Goal: Information Seeking & Learning: Learn about a topic

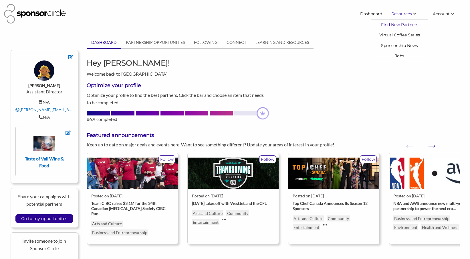
click at [404, 25] on link "Find New Partners" at bounding box center [399, 24] width 57 height 10
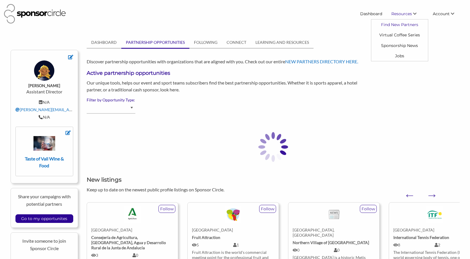
click at [400, 24] on link "Find New Partners" at bounding box center [399, 24] width 57 height 10
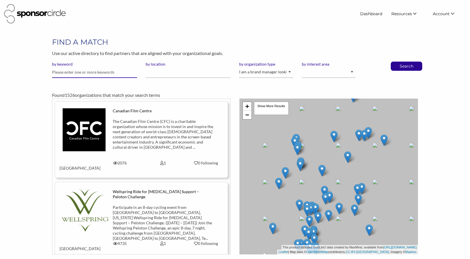
click at [107, 74] on input "text" at bounding box center [94, 72] width 85 height 11
type input "[US_STATE] Times"
select select "Property"
click at [410, 67] on p "Search" at bounding box center [406, 66] width 19 height 9
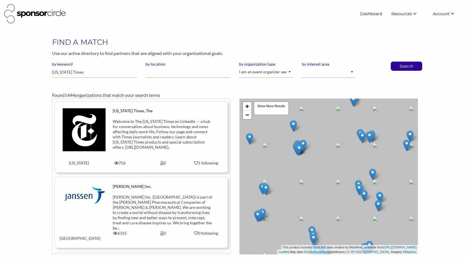
click at [95, 126] on img at bounding box center [84, 129] width 43 height 43
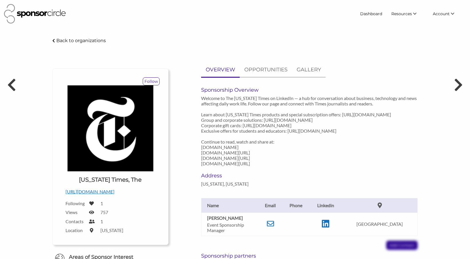
click at [70, 41] on p "Back to organizations" at bounding box center [80, 40] width 49 height 5
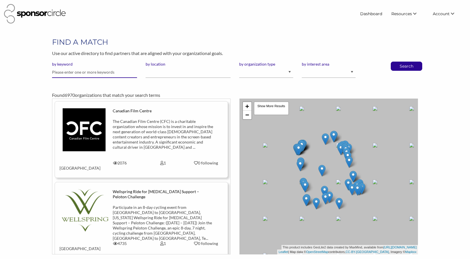
click at [95, 74] on input "text" at bounding box center [94, 72] width 85 height 11
type input "bonappetit"
select select "Property"
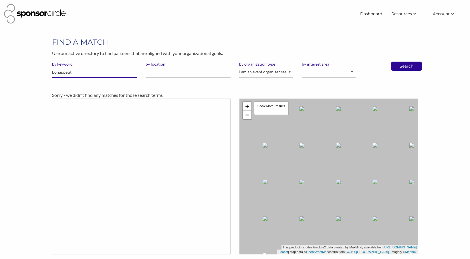
click at [78, 72] on input "bonappetit" at bounding box center [94, 72] width 85 height 11
type input "l"
type input "food & wine"
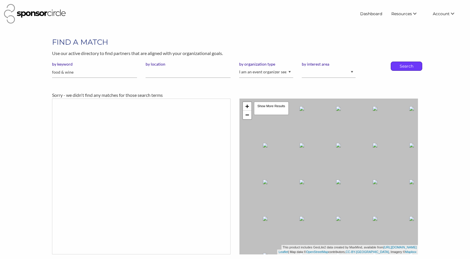
click at [407, 67] on p "Search" at bounding box center [406, 66] width 19 height 9
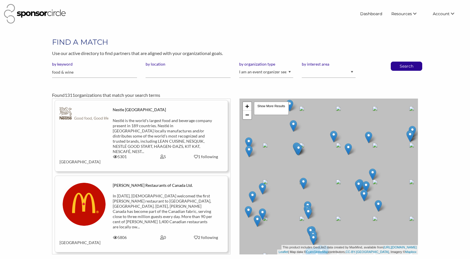
scroll to position [599, 0]
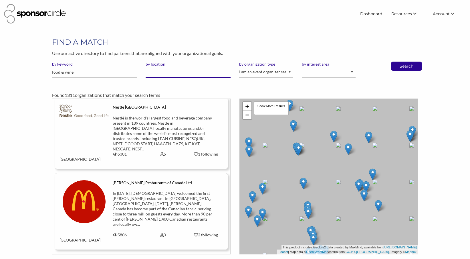
click at [158, 71] on input "by location" at bounding box center [188, 72] width 85 height 11
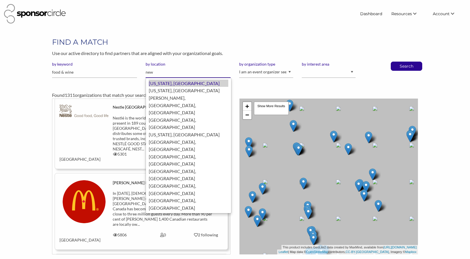
click at [159, 82] on div "[US_STATE], [GEOGRAPHIC_DATA]" at bounding box center [189, 83] width 80 height 7
type input "[US_STATE]"
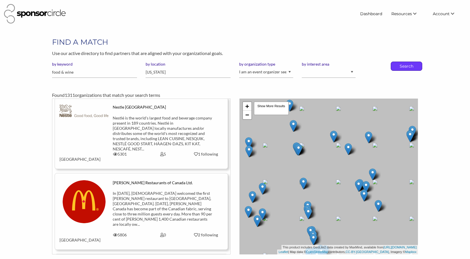
click at [400, 68] on p "Search" at bounding box center [406, 66] width 19 height 9
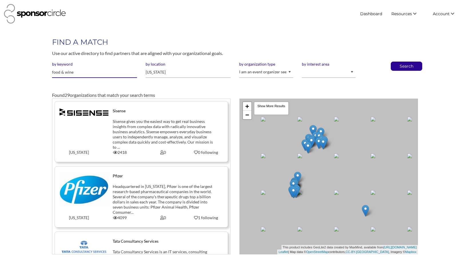
click at [100, 70] on input "food & wine" at bounding box center [94, 72] width 85 height 11
type input "wine spectator"
click at [197, 75] on input "[US_STATE]" at bounding box center [188, 72] width 85 height 11
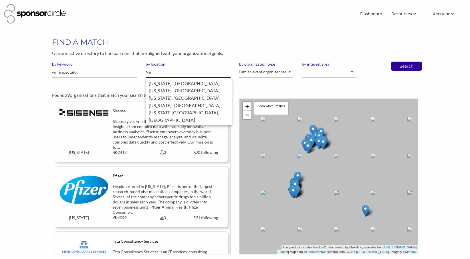
type input "N"
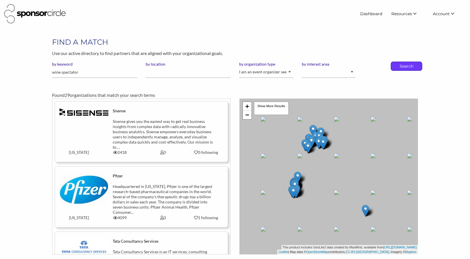
click at [406, 68] on p "Search" at bounding box center [406, 66] width 19 height 9
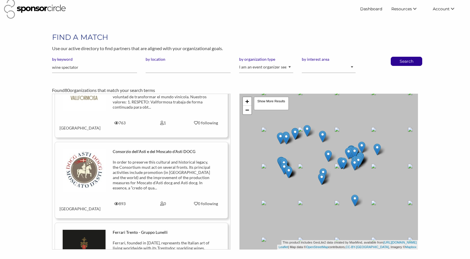
scroll to position [5281, 0]
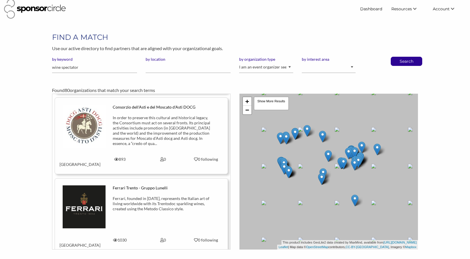
scroll to position [5326, 0]
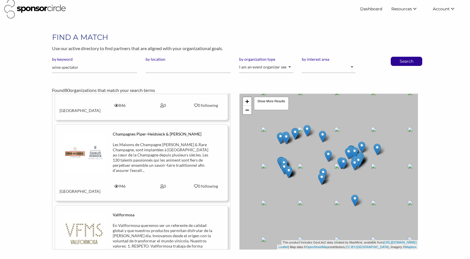
scroll to position [5135, 0]
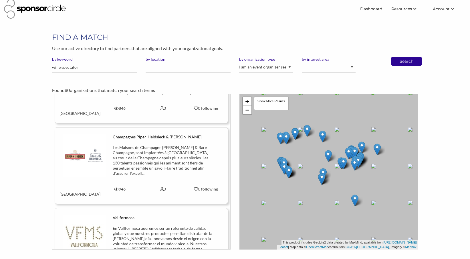
click at [87, 67] on input "wine spectator" at bounding box center [94, 67] width 85 height 11
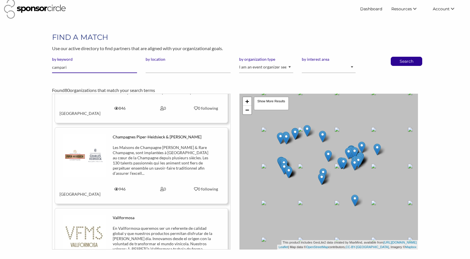
type input "campari"
click at [406, 61] on button "Search" at bounding box center [406, 61] width 19 height 9
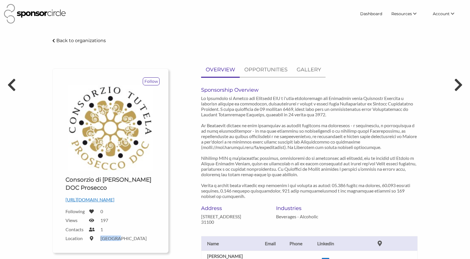
drag, startPoint x: 117, startPoint y: 237, endPoint x: 96, endPoint y: 237, distance: 20.6
click at [96, 237] on div "Location Treviso" at bounding box center [110, 238] width 90 height 7
copy label "Treviso"
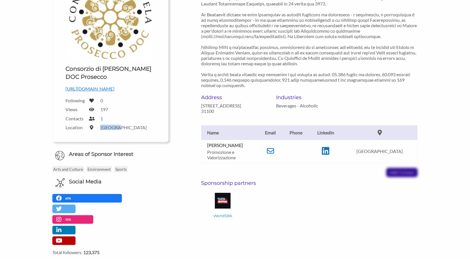
scroll to position [110, 0]
click at [320, 189] on div "WorldSBK" at bounding box center [309, 203] width 217 height 30
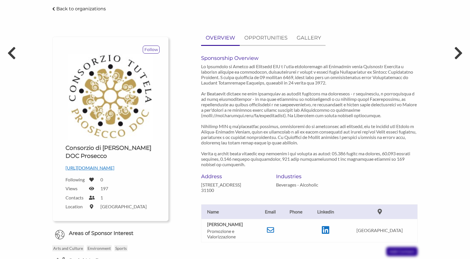
scroll to position [25, 0]
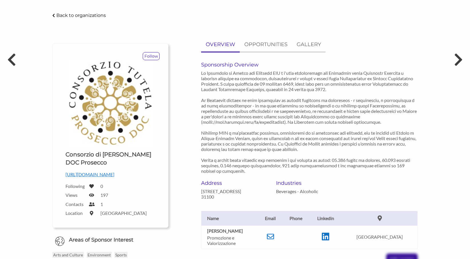
click at [56, 14] on p "Back to organizations" at bounding box center [80, 15] width 49 height 5
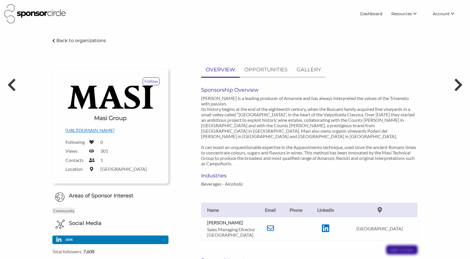
click at [58, 42] on p "Back to organizations" at bounding box center [80, 40] width 49 height 5
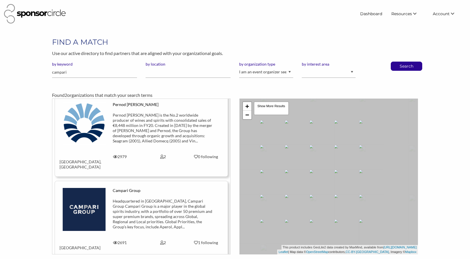
scroll to position [6, 0]
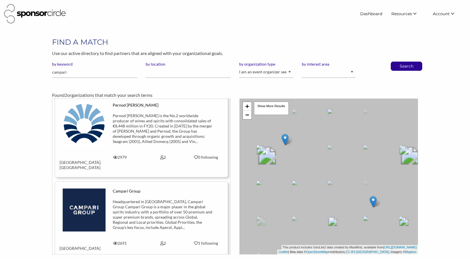
click at [160, 202] on div "Headquartered in Italy, Campari Group Campari Group is a major player in the gl…" at bounding box center [163, 214] width 100 height 31
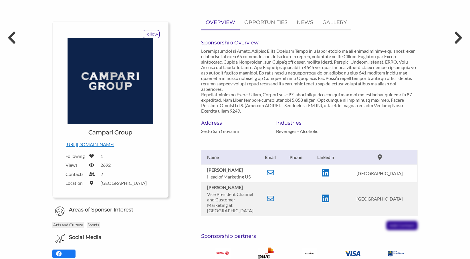
scroll to position [49, 0]
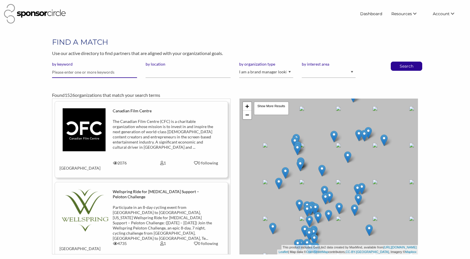
click at [97, 75] on input "text" at bounding box center [94, 72] width 85 height 11
type input "campari"
select select "Property"
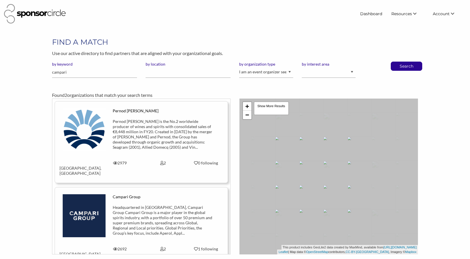
click at [121, 194] on div "Campari Group" at bounding box center [163, 196] width 100 height 5
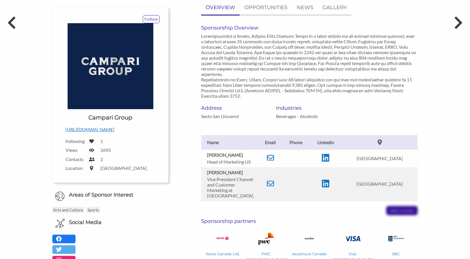
scroll to position [72, 0]
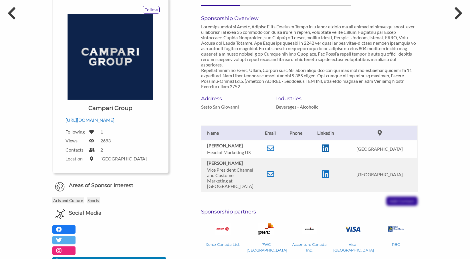
click at [324, 149] on icon at bounding box center [325, 148] width 7 height 9
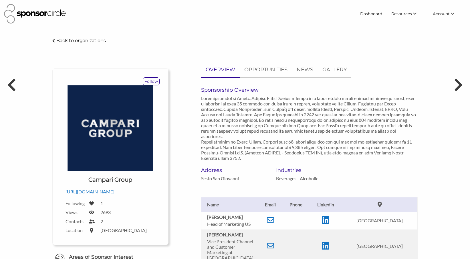
scroll to position [0, 0]
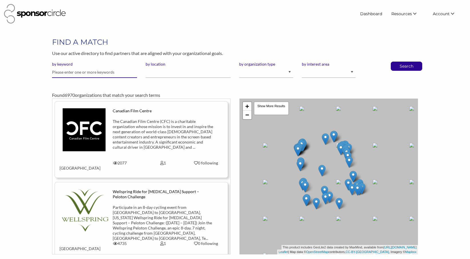
click at [81, 70] on input "text" at bounding box center [94, 72] width 85 height 11
type input "media"
click at [392, 66] on div "Search" at bounding box center [406, 65] width 31 height 9
click at [408, 66] on p "Search" at bounding box center [406, 66] width 19 height 9
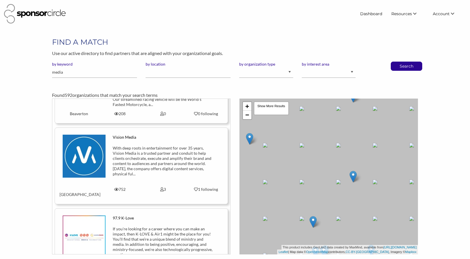
scroll to position [3085, 0]
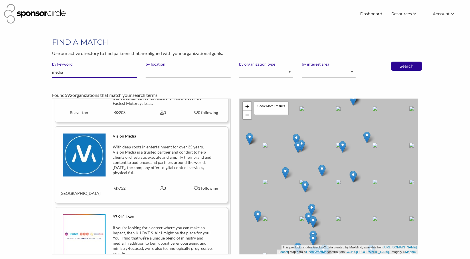
click at [72, 71] on input "media" at bounding box center [94, 72] width 85 height 11
type input "magazine"
click at [406, 65] on button "Search" at bounding box center [406, 66] width 19 height 9
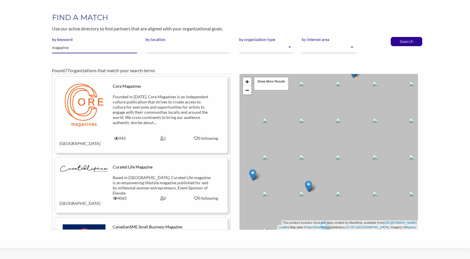
click at [71, 52] on input "magazine" at bounding box center [94, 47] width 85 height 11
type input "wine"
click at [406, 41] on button "Search" at bounding box center [406, 41] width 19 height 9
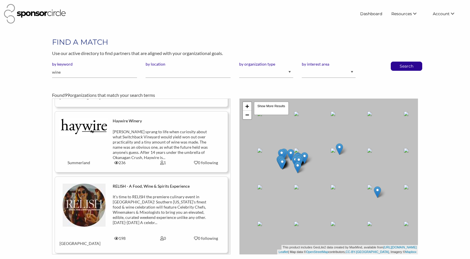
scroll to position [1417, 0]
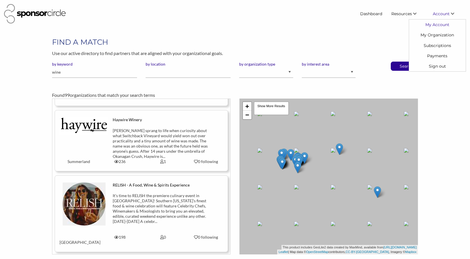
click at [438, 23] on link "My Account" at bounding box center [437, 24] width 57 height 10
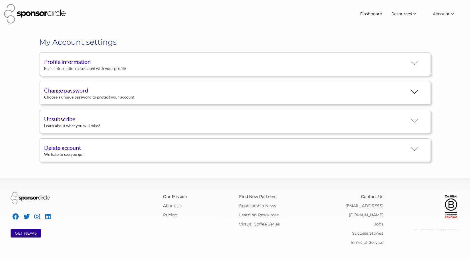
scroll to position [10, 0]
click at [188, 68] on button "Profile information Basic information associated with your profile" at bounding box center [235, 63] width 392 height 23
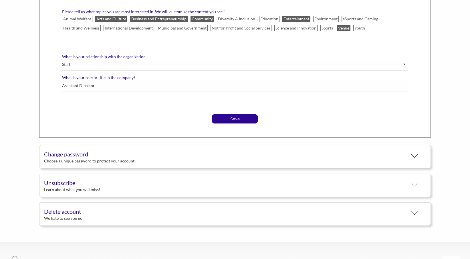
scroll to position [324, 0]
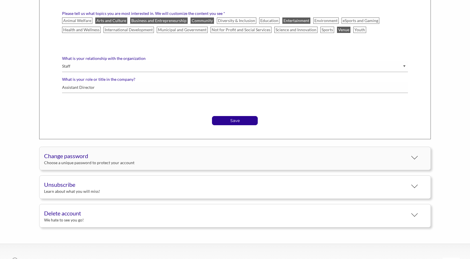
click at [416, 158] on div at bounding box center [414, 155] width 7 height 7
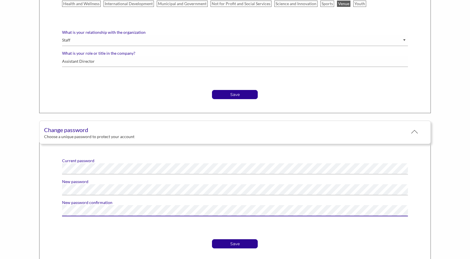
scroll to position [381, 0]
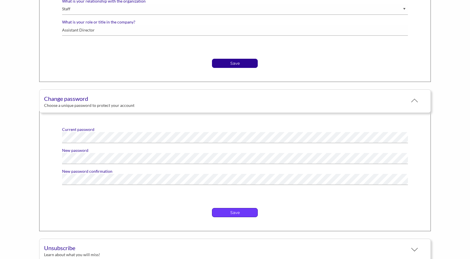
click at [225, 214] on p "Save" at bounding box center [234, 212] width 45 height 9
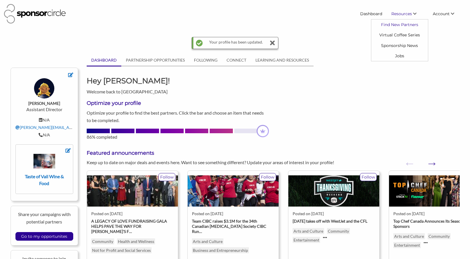
click at [403, 25] on link "Find New Partners" at bounding box center [399, 24] width 57 height 10
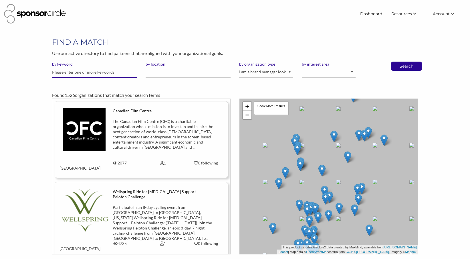
click at [94, 73] on input "text" at bounding box center [94, 72] width 85 height 11
type input "wine"
select select "Property"
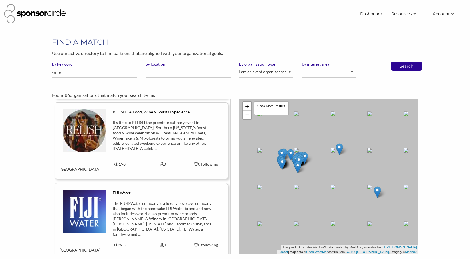
scroll to position [1490, 0]
click at [91, 189] on img at bounding box center [84, 210] width 43 height 43
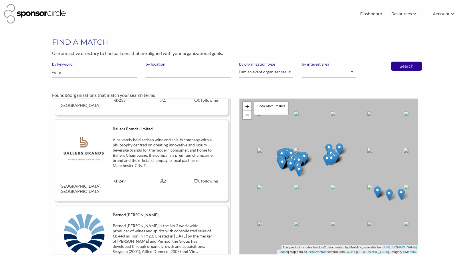
scroll to position [5208, 0]
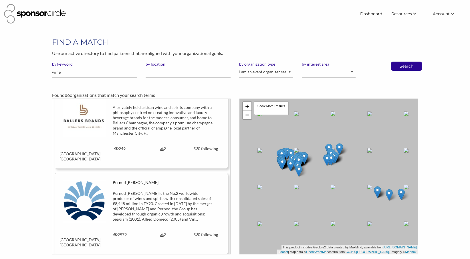
scroll to position [5263, 0]
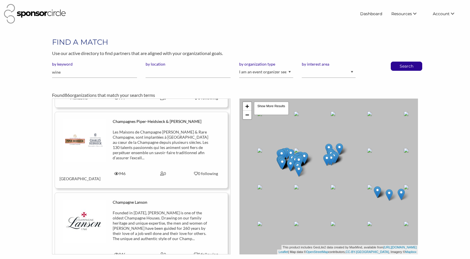
scroll to position [5626, 0]
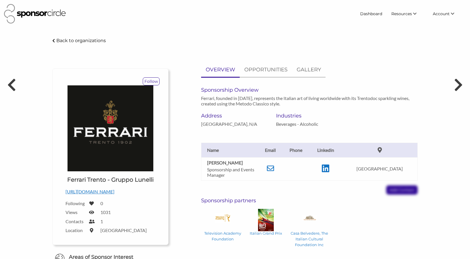
click at [104, 195] on p "[URL][DOMAIN_NAME]" at bounding box center [110, 191] width 90 height 7
